Goal: Information Seeking & Learning: Learn about a topic

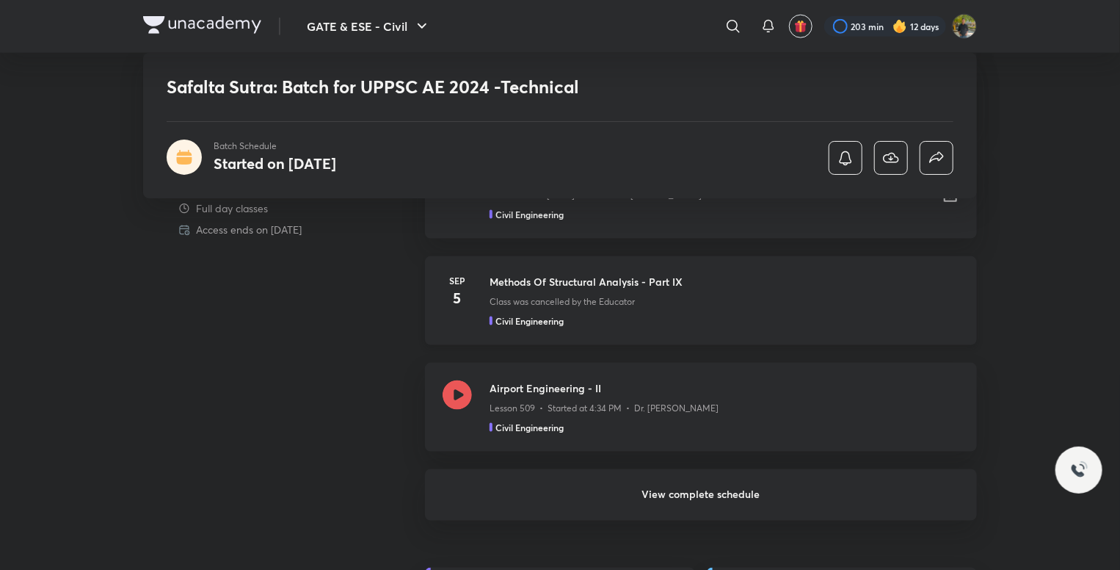
scroll to position [954, 0]
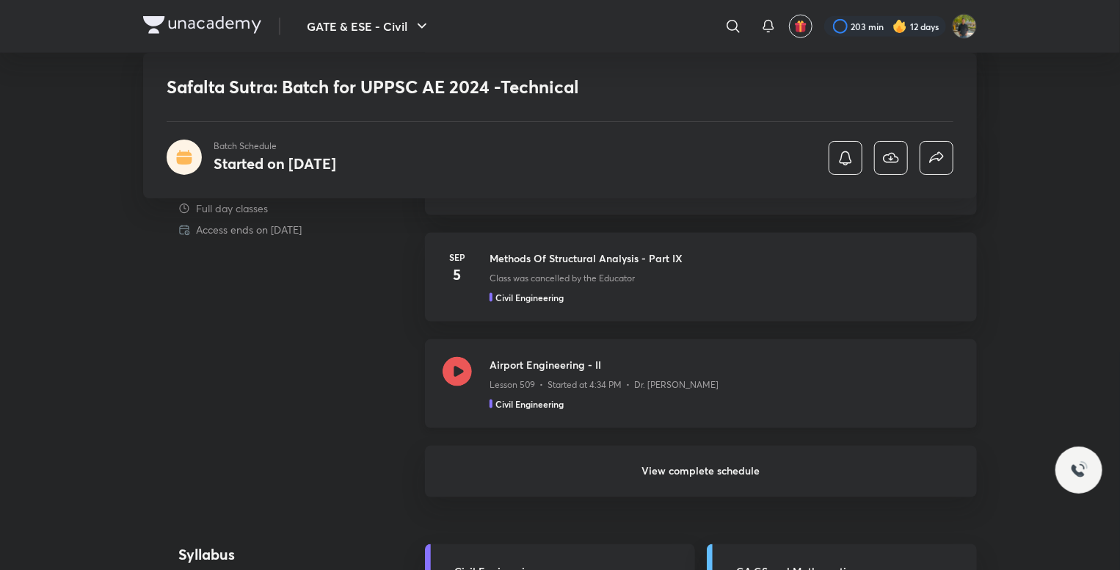
click at [692, 397] on div "Civil Engineering" at bounding box center [725, 403] width 470 height 13
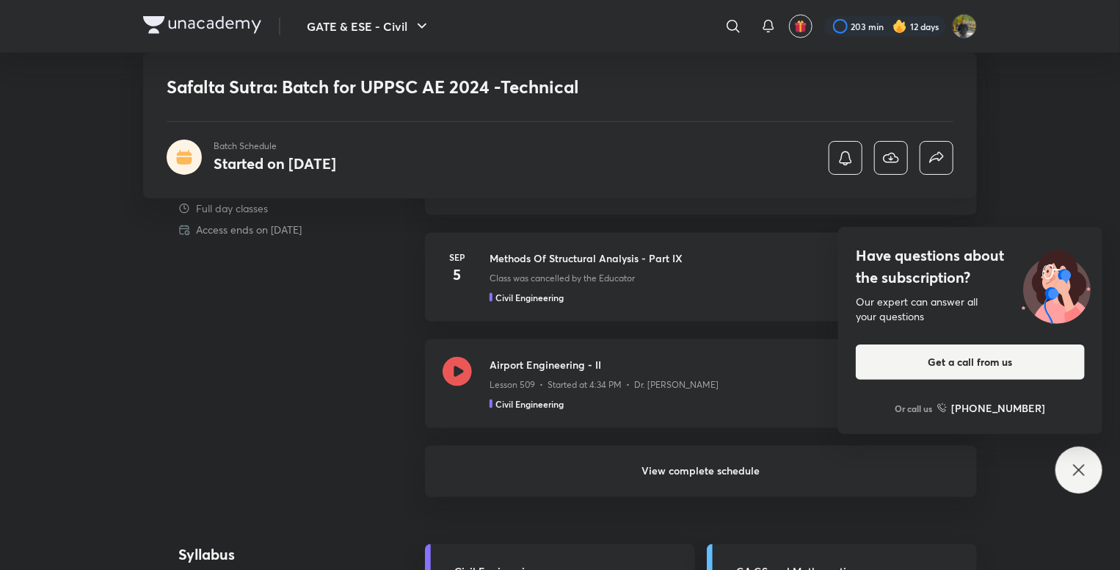
click at [1074, 466] on icon at bounding box center [1079, 470] width 18 height 18
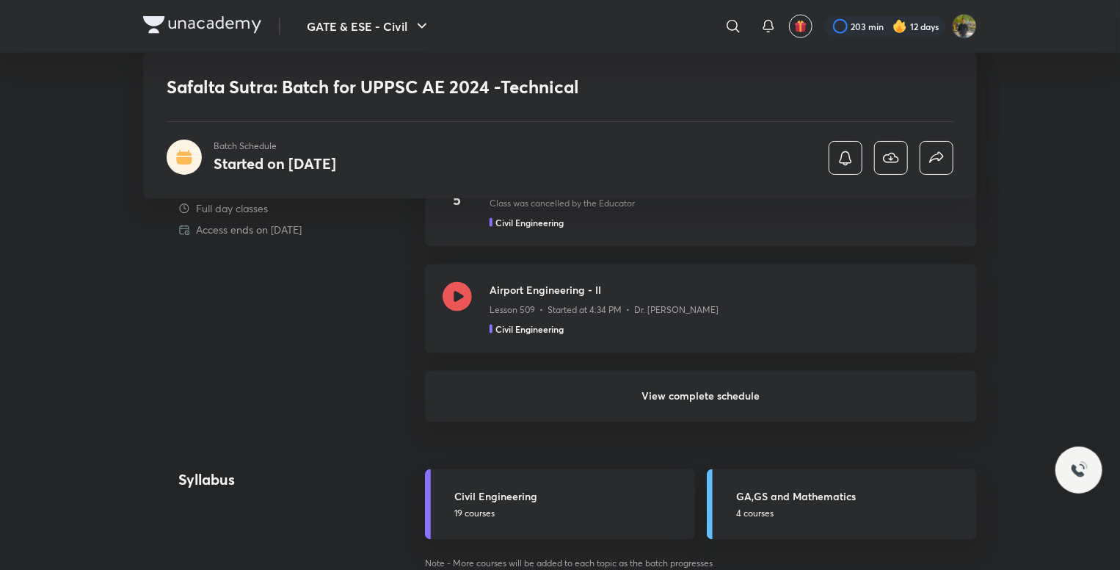
scroll to position [1028, 0]
click at [702, 397] on h6 "View complete schedule" at bounding box center [701, 397] width 552 height 51
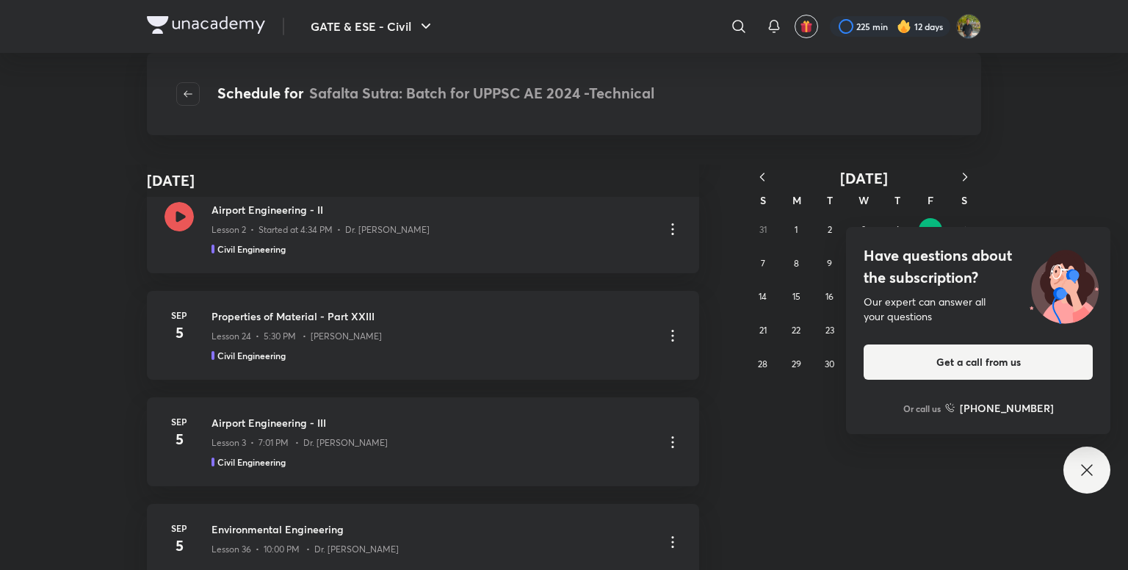
scroll to position [3733, 0]
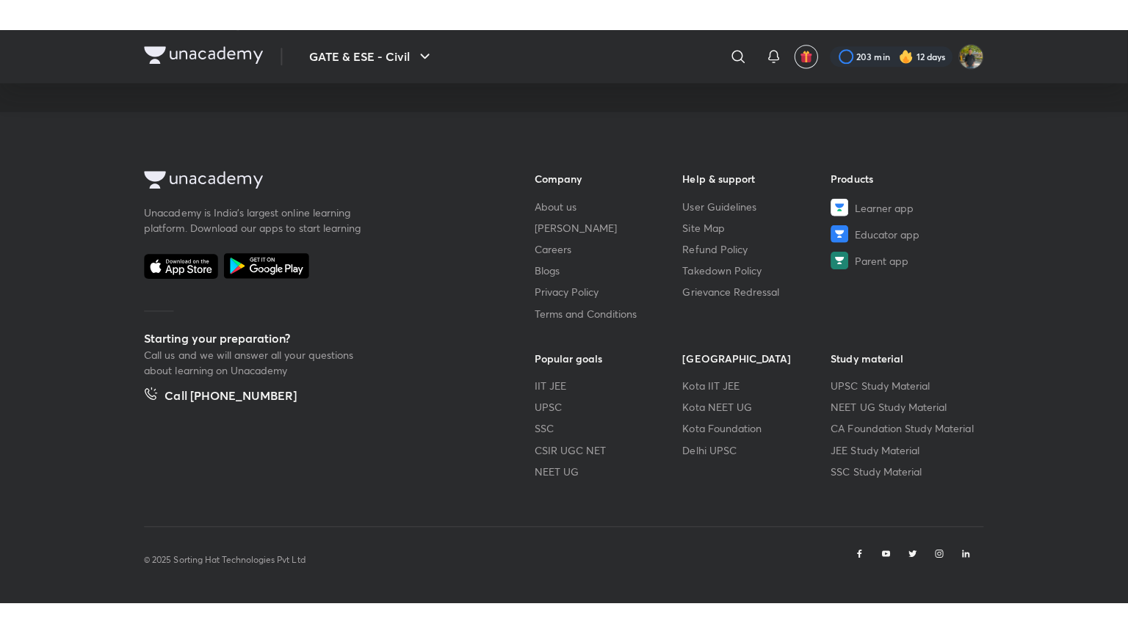
scroll to position [759, 0]
